Goal: Answer question/provide support

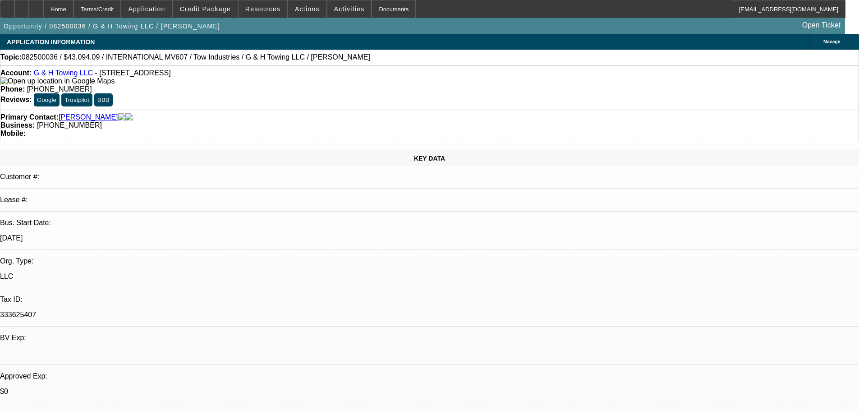
select select "0"
select select "2"
select select "0.1"
select select "4"
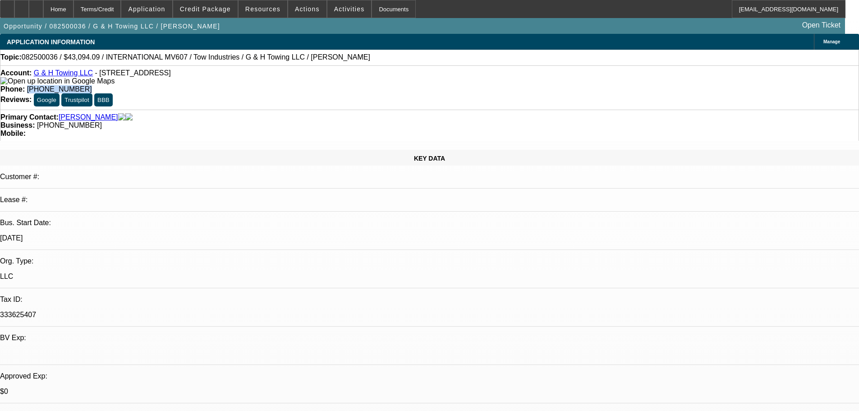
drag, startPoint x: 347, startPoint y: 74, endPoint x: 315, endPoint y: 79, distance: 32.8
click at [315, 85] on div "Phone: [PHONE_NUMBER]" at bounding box center [429, 89] width 858 height 8
copy span "[PHONE_NUMBER]"
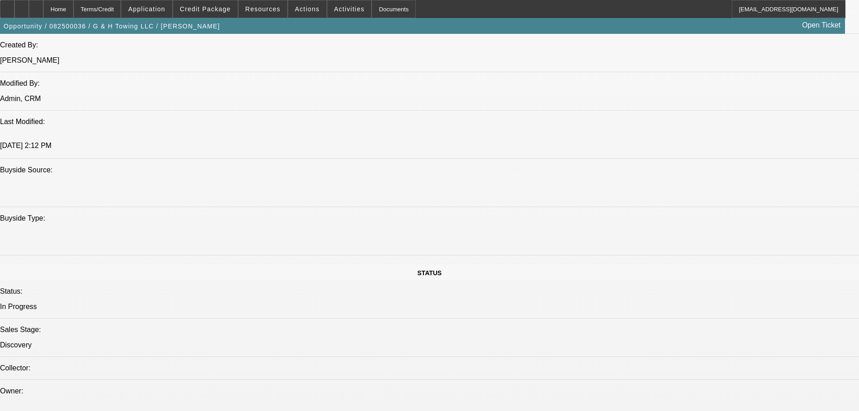
scroll to position [631, 0]
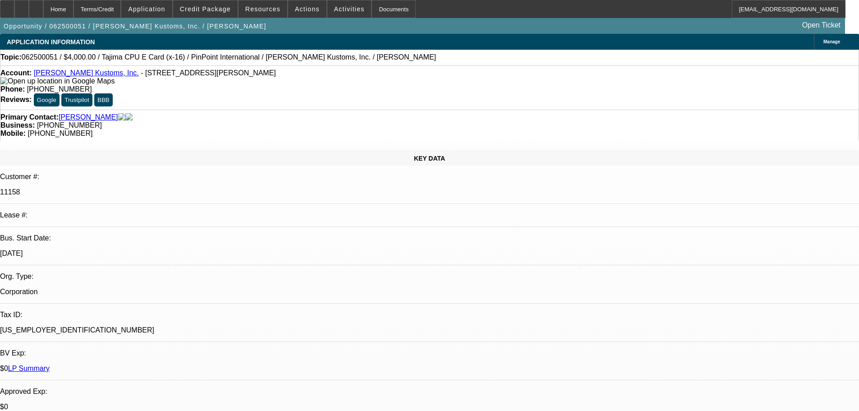
select select "0"
select select "2"
select select "0"
select select "9"
select select "0"
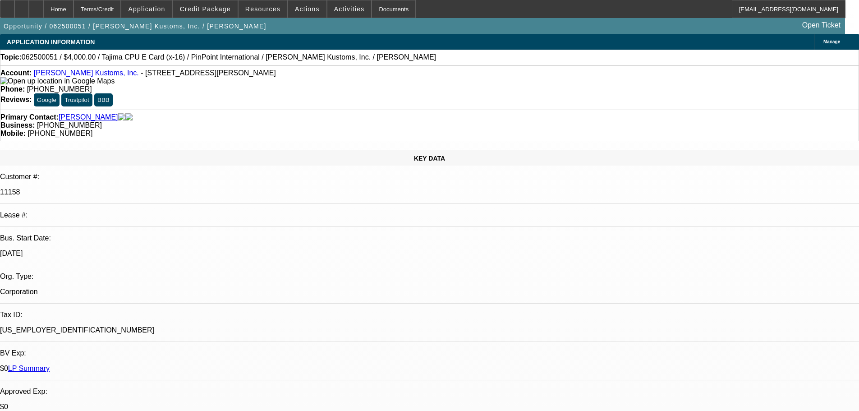
select select "2"
select select "0"
select select "9"
select select "0"
select select "2"
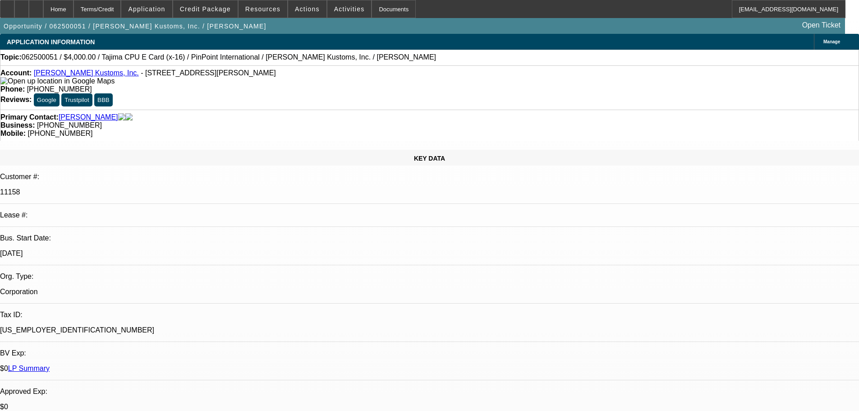
select select "0"
select select "9"
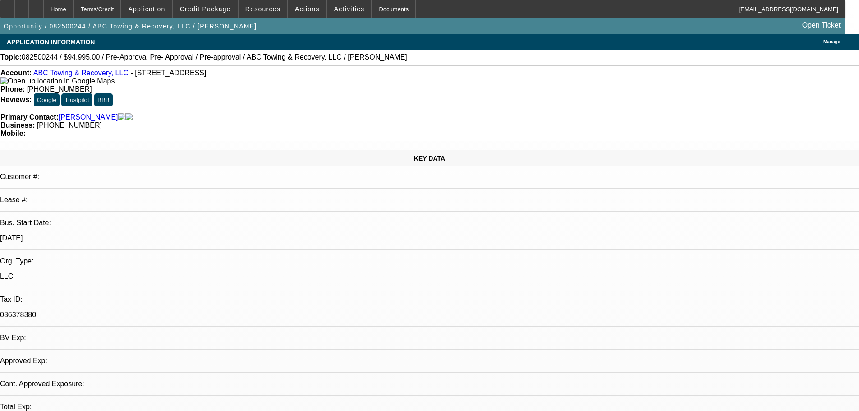
select select "0"
select select "2"
select select "0.1"
select select "4"
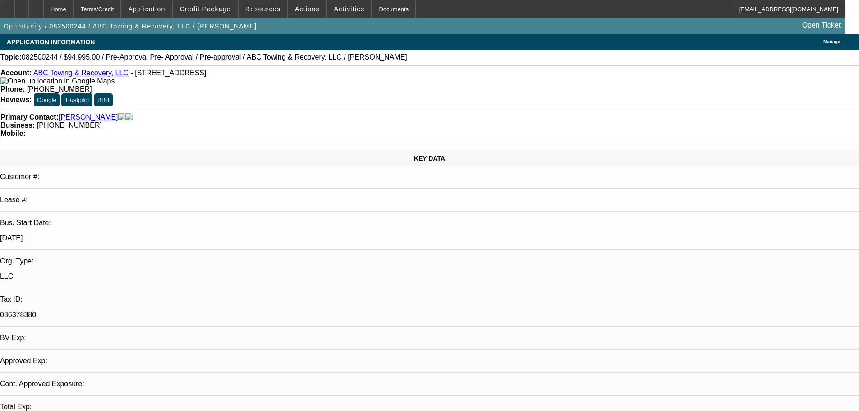
select select "0"
select select "2"
select select "0.1"
select select "4"
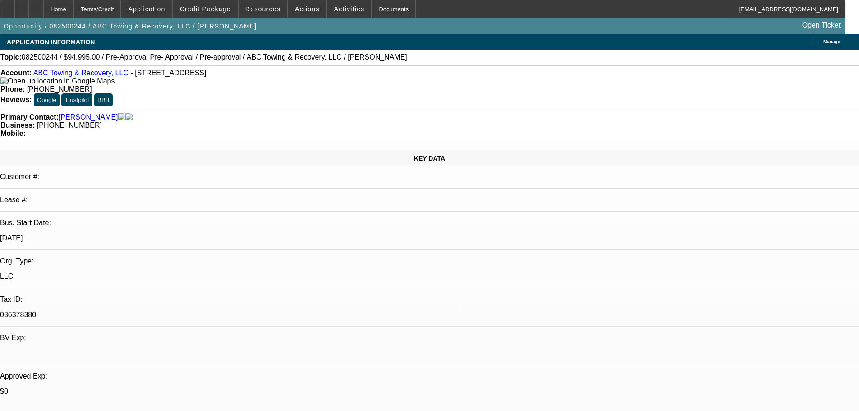
drag, startPoint x: 718, startPoint y: 293, endPoint x: 734, endPoint y: 294, distance: 15.4
drag, startPoint x: 822, startPoint y: 247, endPoint x: 611, endPoint y: 257, distance: 211.3
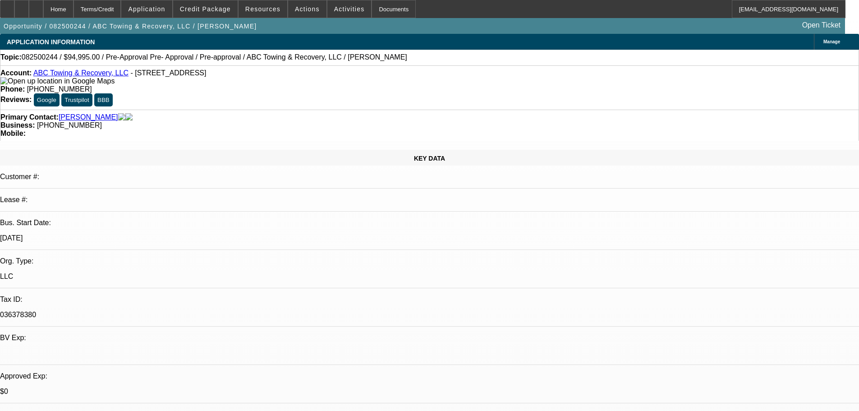
copy div "(575) 652-1764"
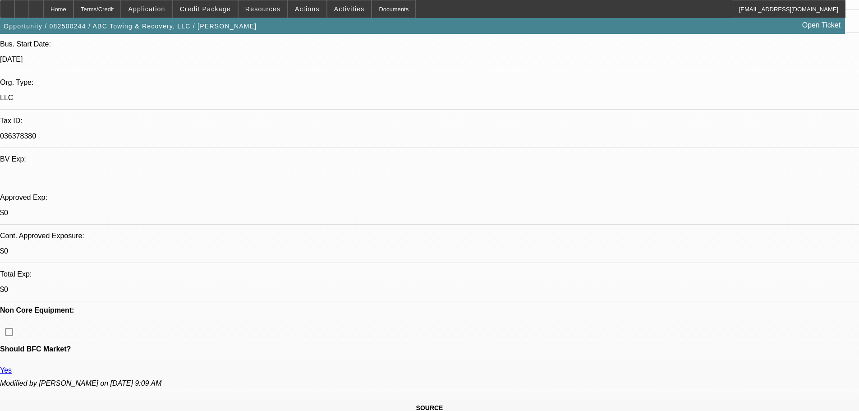
scroll to position [180, 0]
